Goal: Task Accomplishment & Management: Manage account settings

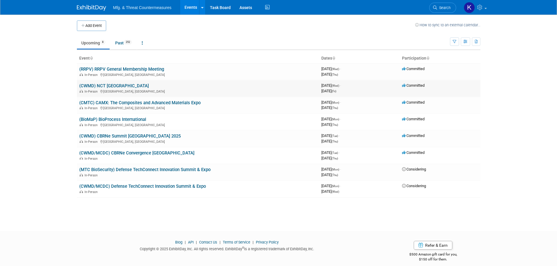
click at [422, 87] on span "Committed" at bounding box center [413, 85] width 23 height 4
click at [409, 85] on span "Committed" at bounding box center [413, 85] width 23 height 4
click at [411, 84] on span "Committed" at bounding box center [413, 85] width 23 height 4
click at [110, 86] on link "(CWMD) NCT [GEOGRAPHIC_DATA]" at bounding box center [114, 85] width 70 height 5
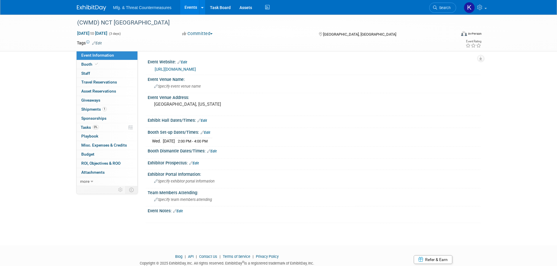
click at [199, 33] on button "Committed" at bounding box center [197, 34] width 35 height 6
click at [202, 68] on link "Postponed" at bounding box center [203, 68] width 46 height 8
click at [191, 4] on link "Events" at bounding box center [190, 7] width 21 height 15
